Goal: Information Seeking & Learning: Compare options

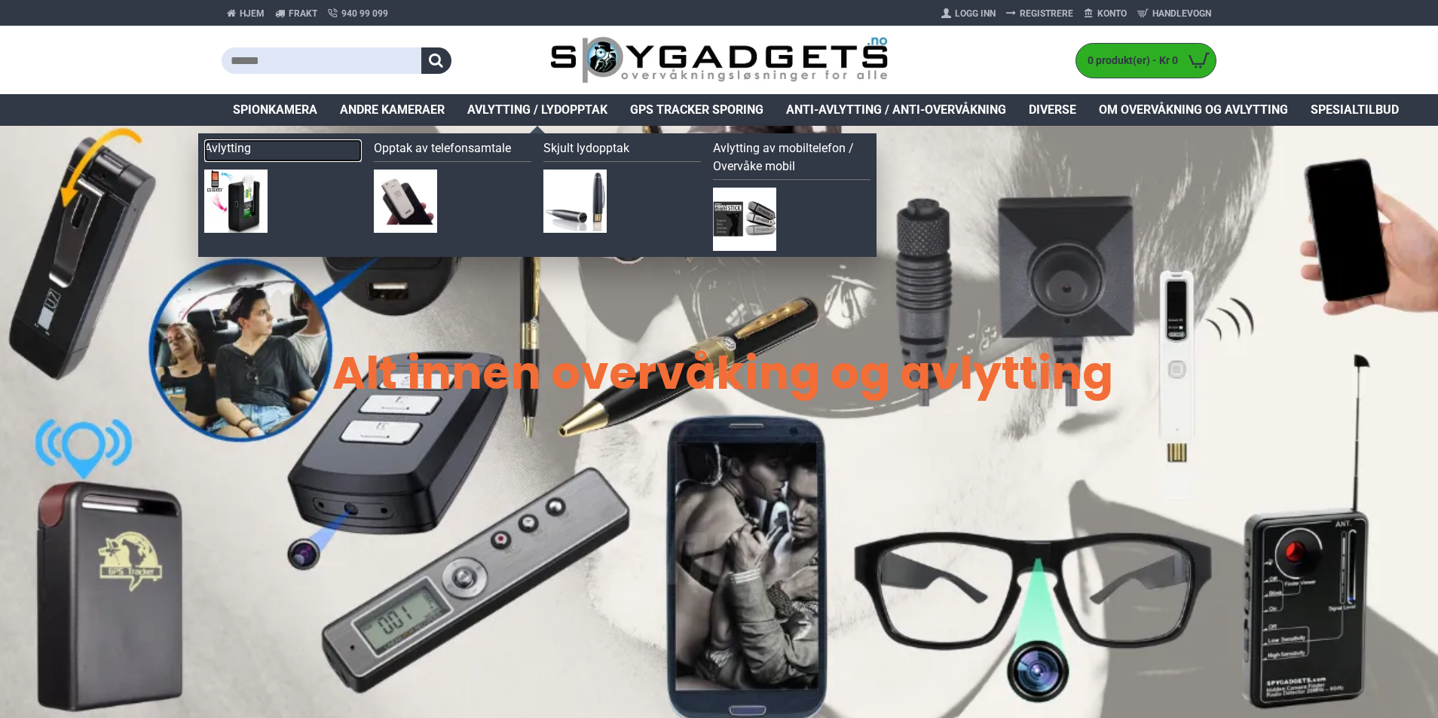
click at [206, 149] on link "Avlytting" at bounding box center [283, 150] width 158 height 23
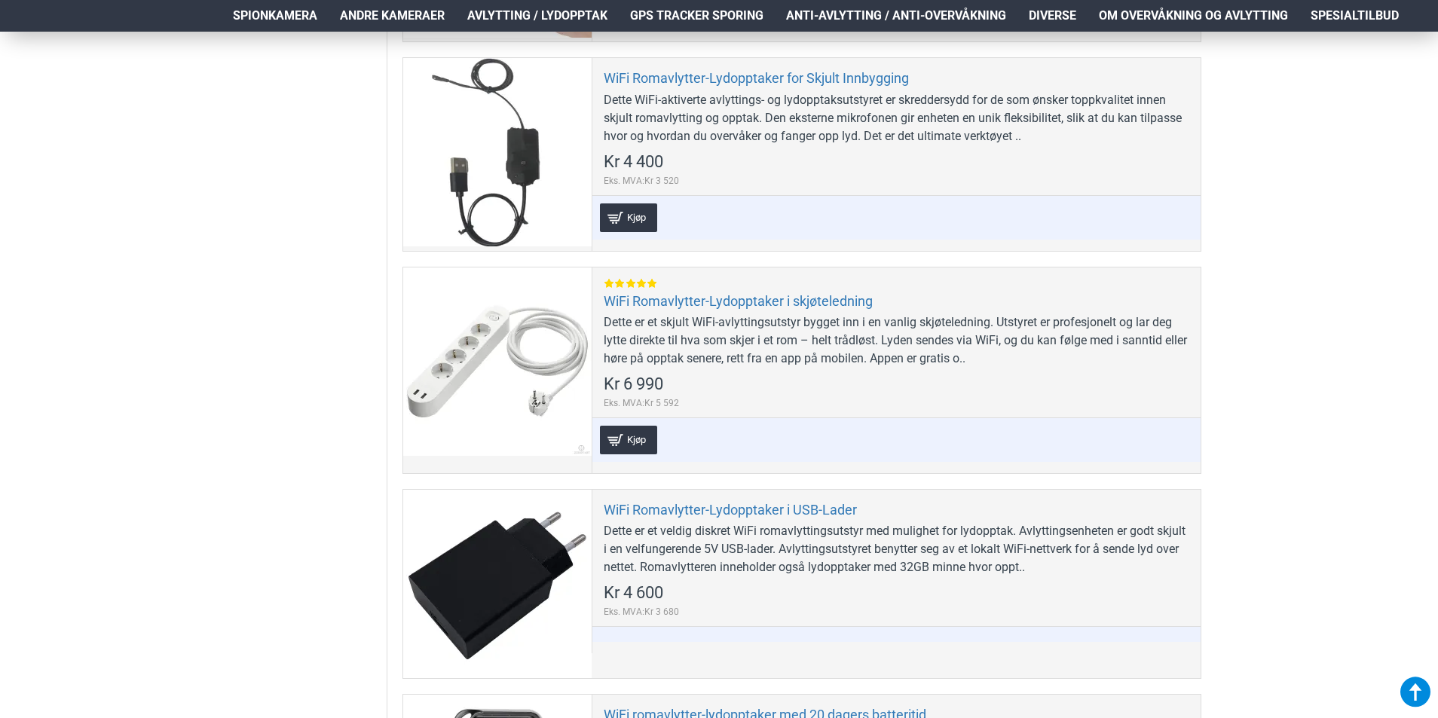
scroll to position [1809, 0]
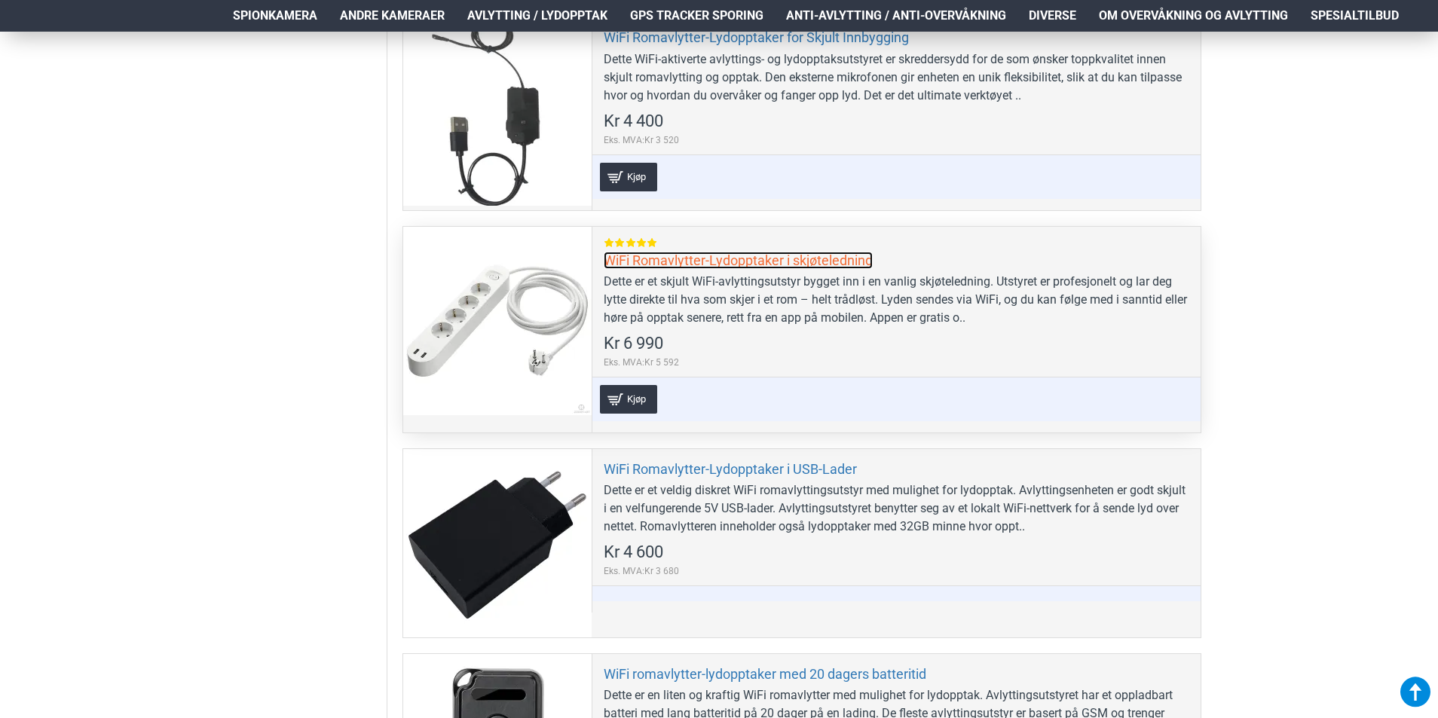
click at [799, 267] on link "WiFi Romavlytter-Lydopptaker i skjøteledning" at bounding box center [738, 260] width 269 height 17
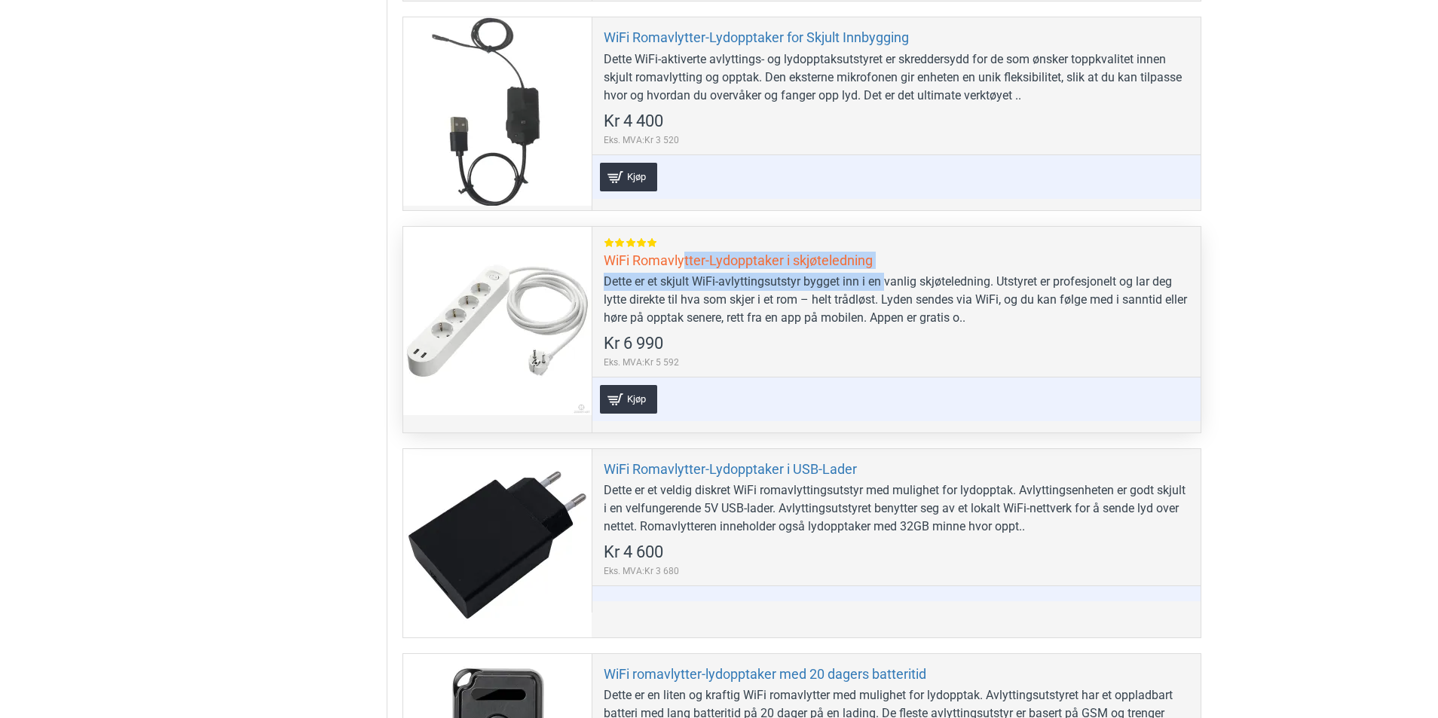
drag, startPoint x: 887, startPoint y: 260, endPoint x: 683, endPoint y: 259, distance: 204.3
click at [683, 259] on div "WiFi Romavlytter-Lydopptaker i skjøteledning Dette er et skjult WiFi-avlyttings…" at bounding box center [896, 330] width 609 height 206
click at [803, 339] on div "WiFi Romavlytter-Lydopptaker i skjøteledning Dette er et skjult WiFi-avlyttings…" at bounding box center [896, 330] width 609 height 206
drag, startPoint x: 694, startPoint y: 283, endPoint x: 989, endPoint y: 288, distance: 294.8
click at [989, 288] on div "Dette er et skjult WiFi-avlyttingsutstyr bygget inn i en vanlig skjøteledning. …" at bounding box center [897, 300] width 586 height 54
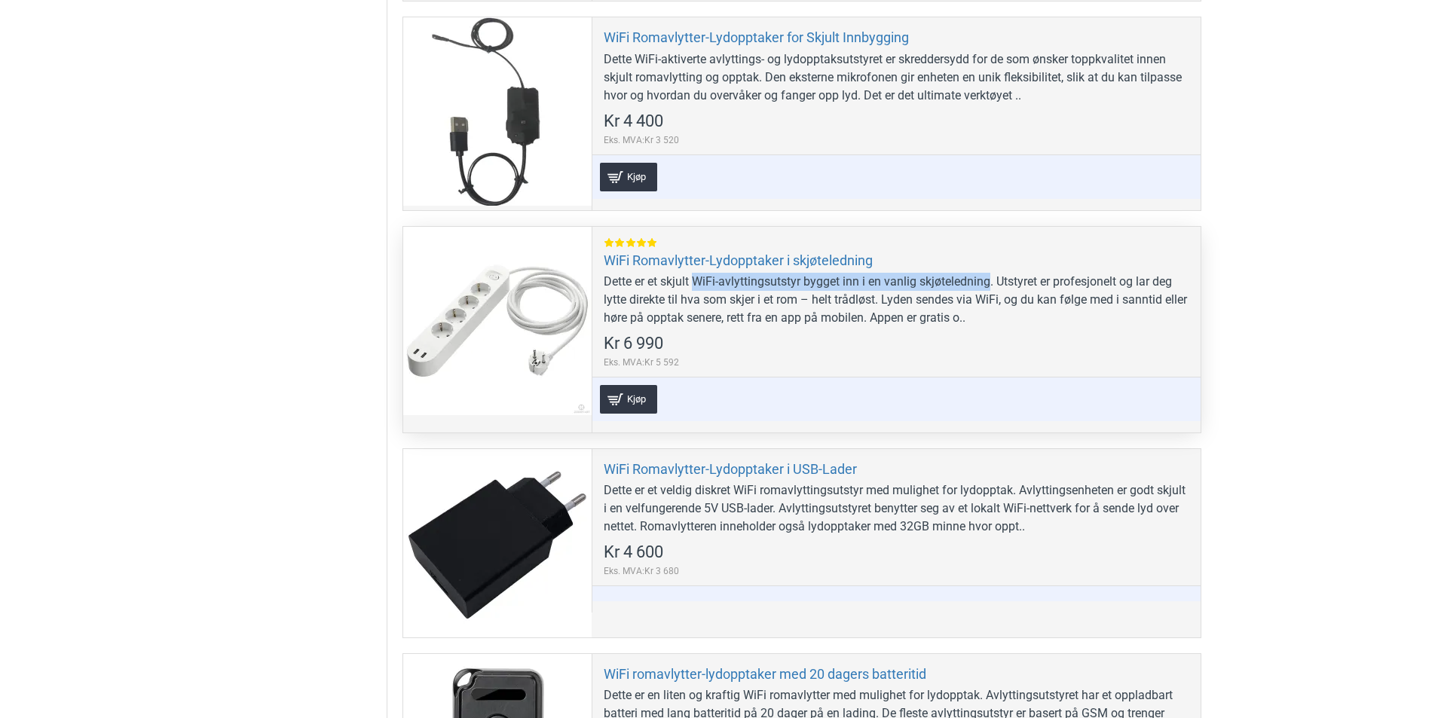
copy div "WiFi-avlyttingsutstyr bygget inn i en vanlig skjøteledning"
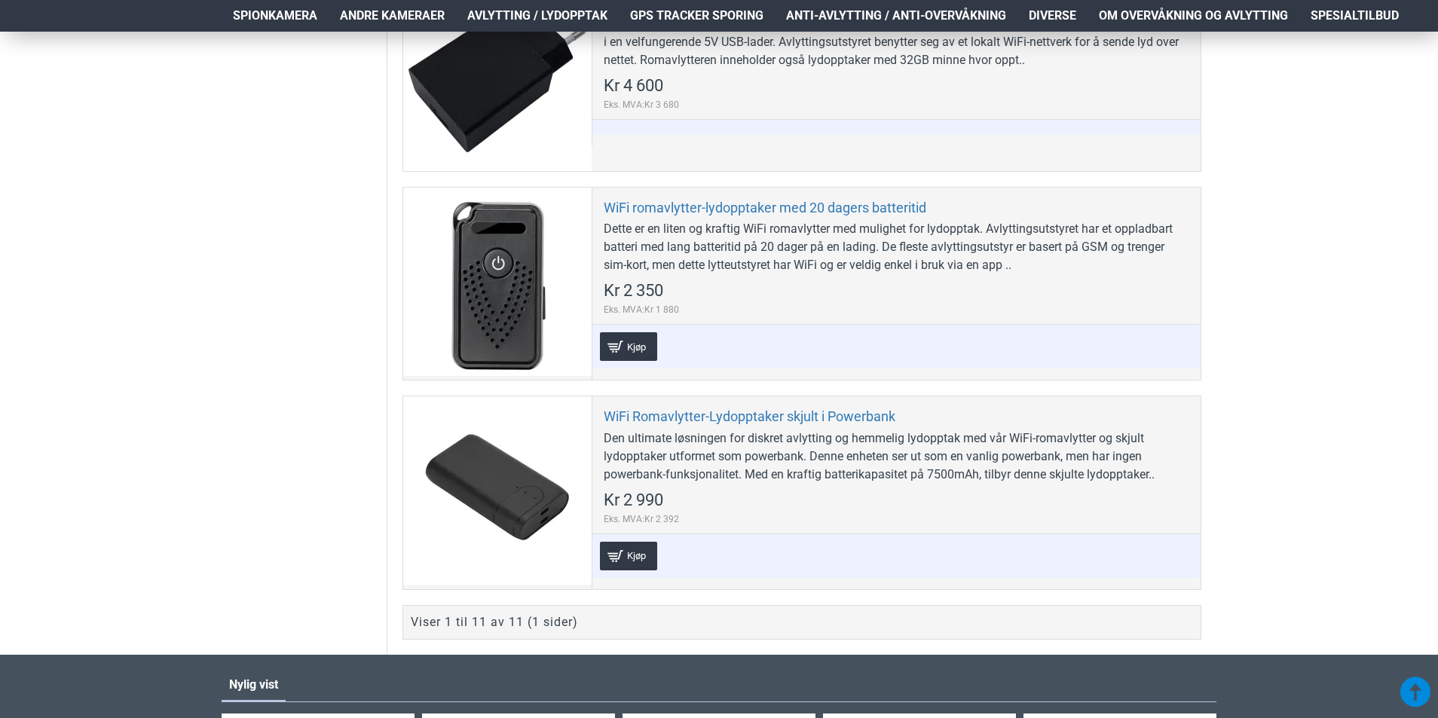
scroll to position [2337, 0]
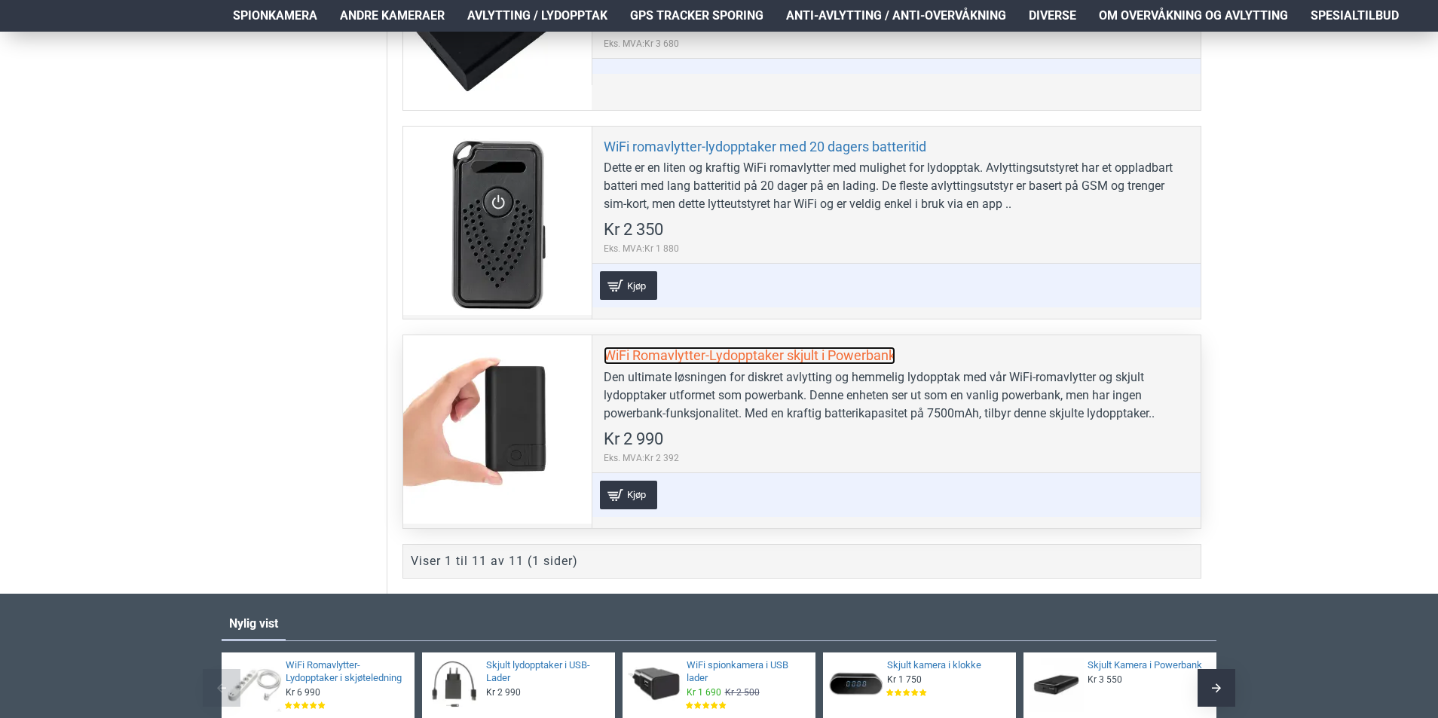
click at [651, 348] on link "WiFi Romavlytter-Lydopptaker skjult i Powerbank" at bounding box center [750, 355] width 292 height 17
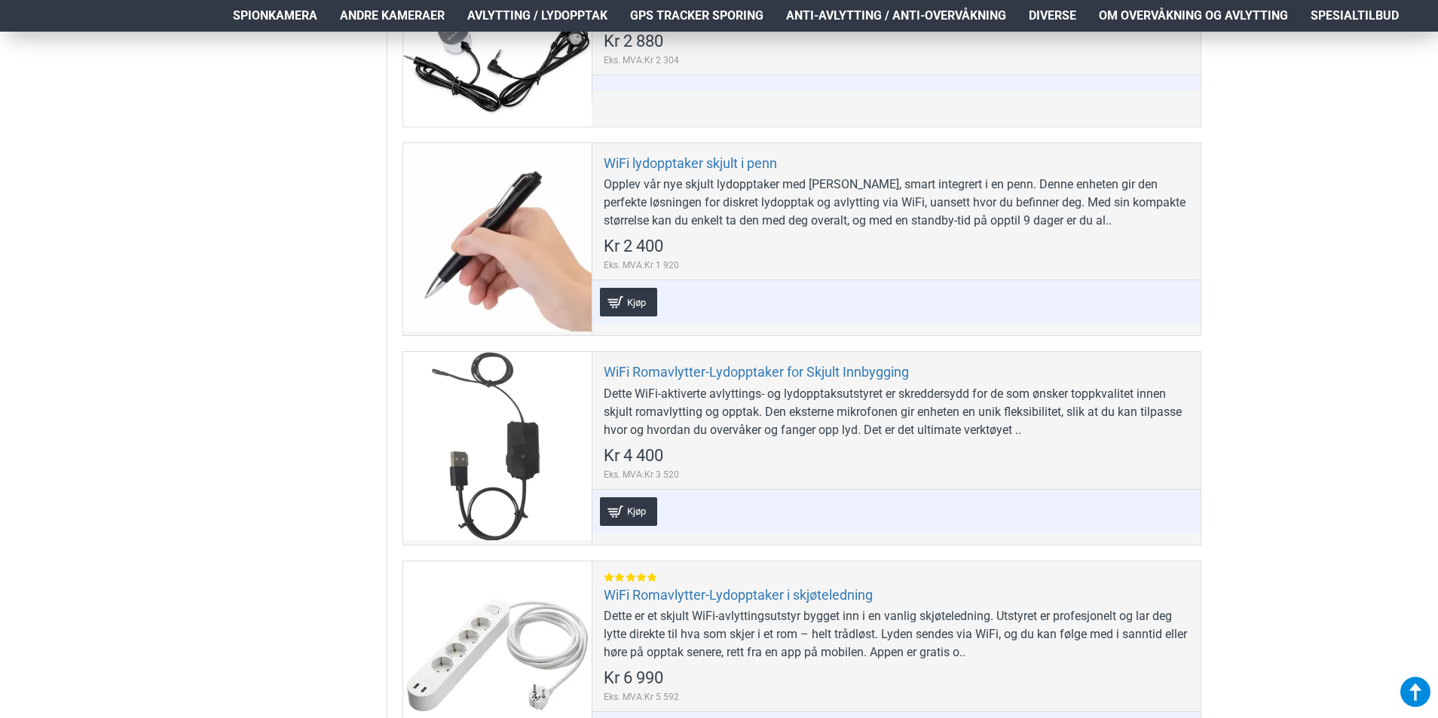
scroll to position [1432, 0]
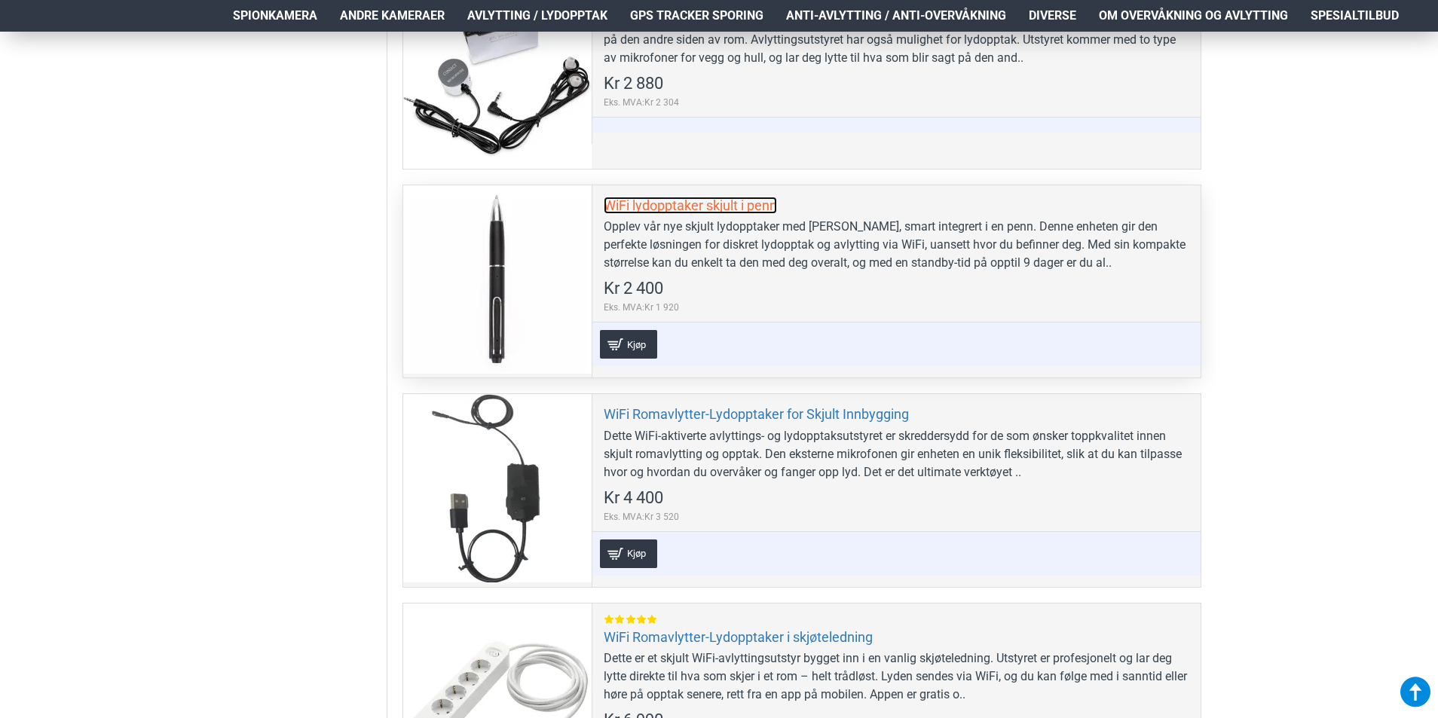
click at [719, 210] on link "WiFi lydopptaker skjult i penn" at bounding box center [690, 205] width 173 height 17
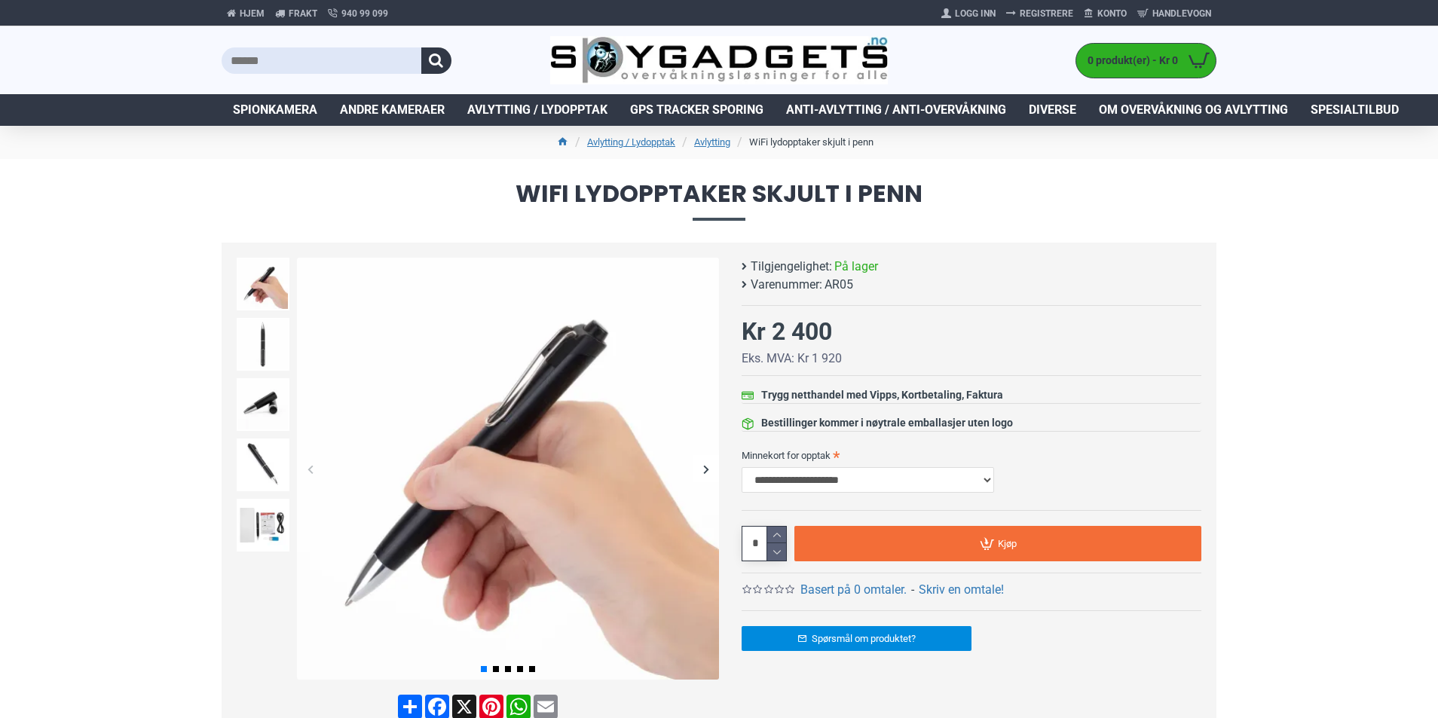
click at [286, 66] on input "text" at bounding box center [322, 60] width 200 height 26
type input "*"
type input "****"
